Goal: Find specific page/section: Find specific page/section

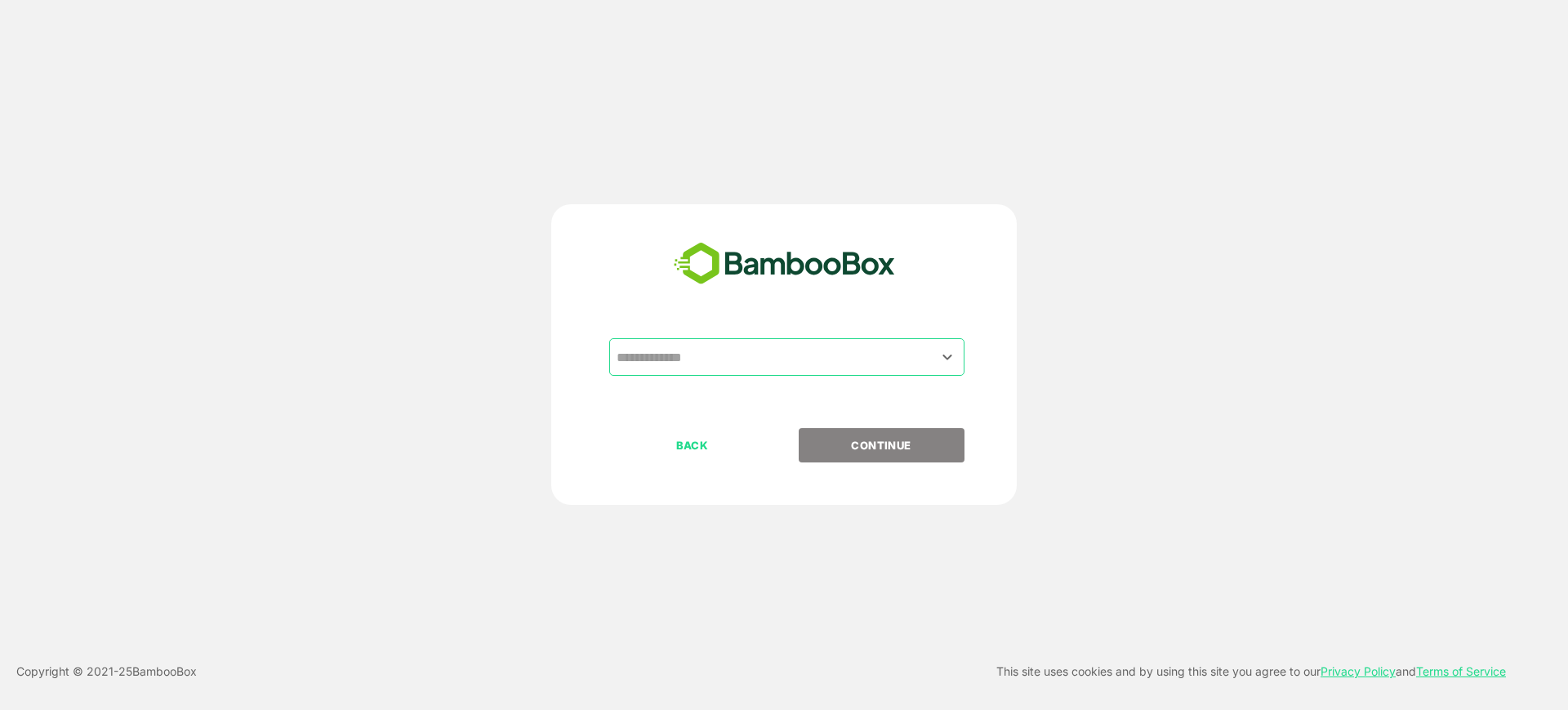
click at [725, 351] on input "text" at bounding box center [786, 357] width 349 height 31
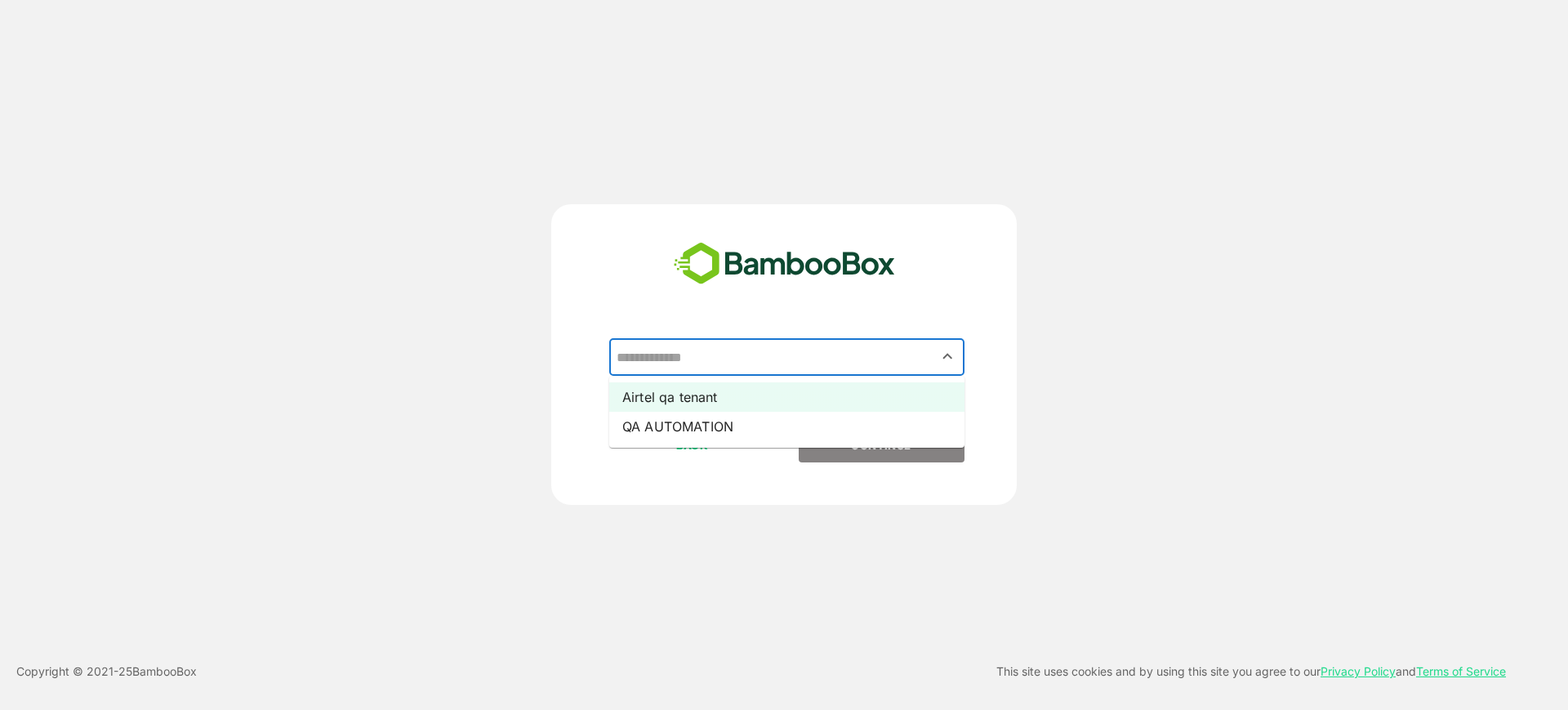
click at [707, 401] on li "Airtel qa tenant" at bounding box center [787, 397] width 356 height 29
type input "**********"
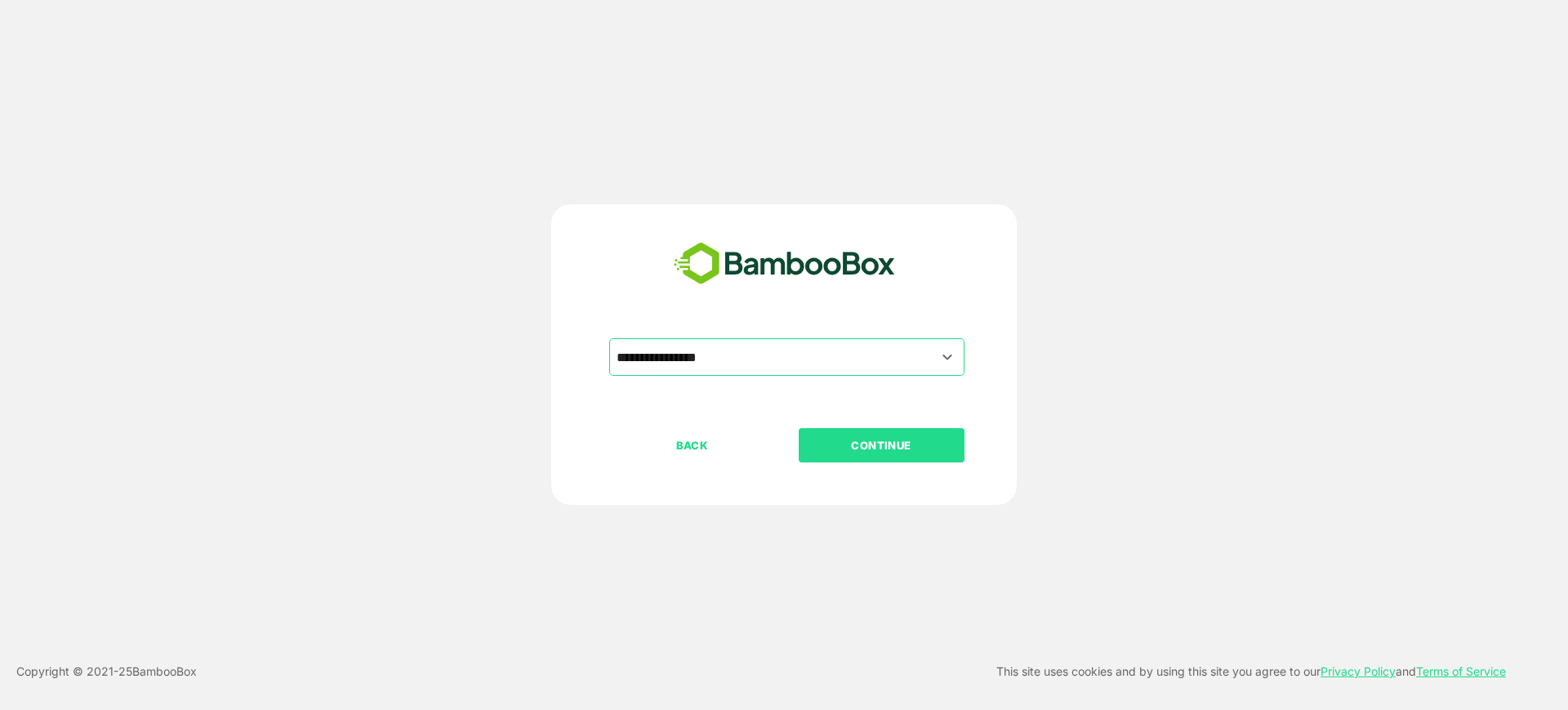
click at [861, 450] on p "CONTINUE" at bounding box center [882, 445] width 164 height 18
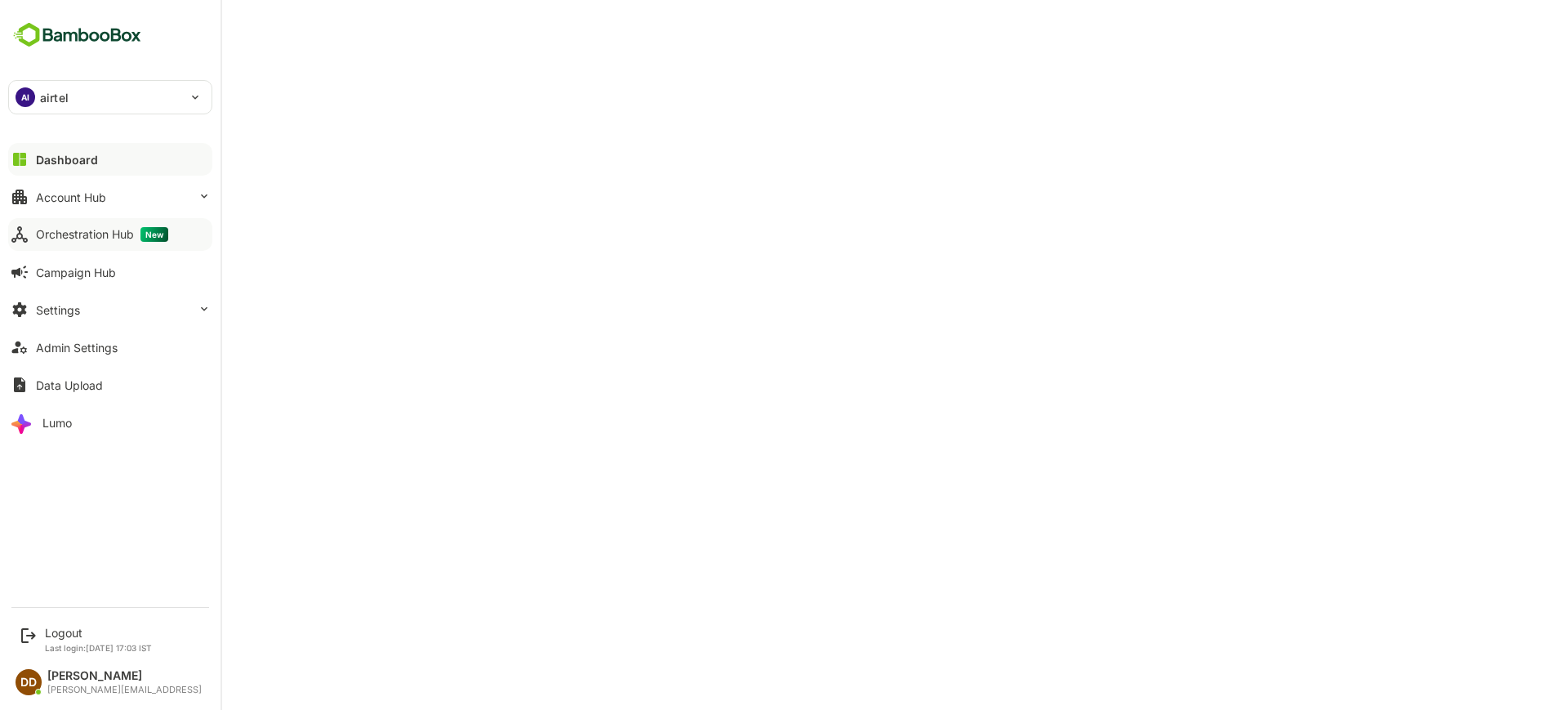
click at [57, 236] on div "Orchestration Hub New" at bounding box center [102, 234] width 133 height 15
click at [51, 432] on button "Lumo" at bounding box center [109, 422] width 204 height 33
